Goal: Complete application form

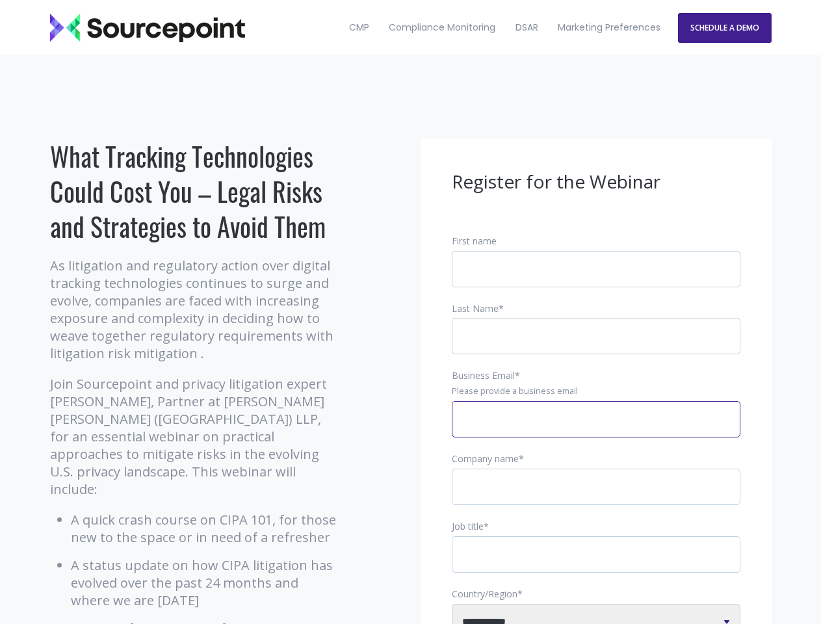
click at [596, 429] on input "Business Email *" at bounding box center [596, 419] width 288 height 36
